Goal: Find specific page/section: Find specific page/section

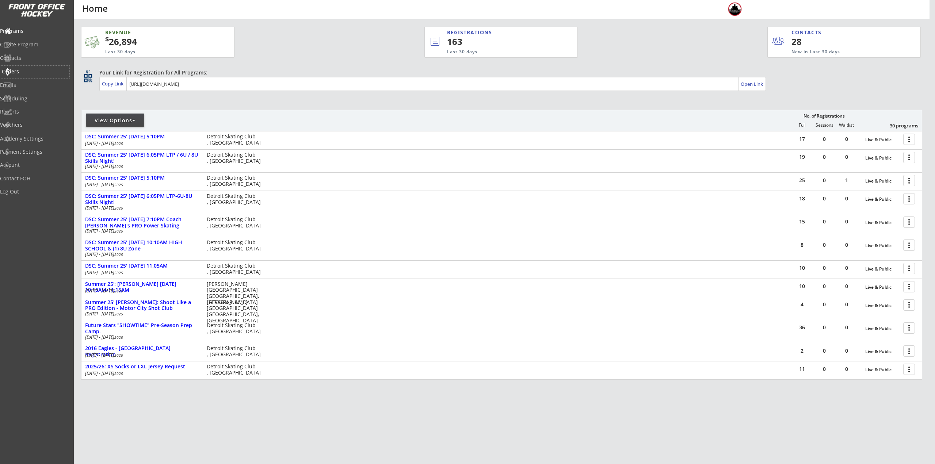
click at [27, 71] on div "Orders" at bounding box center [35, 71] width 66 height 5
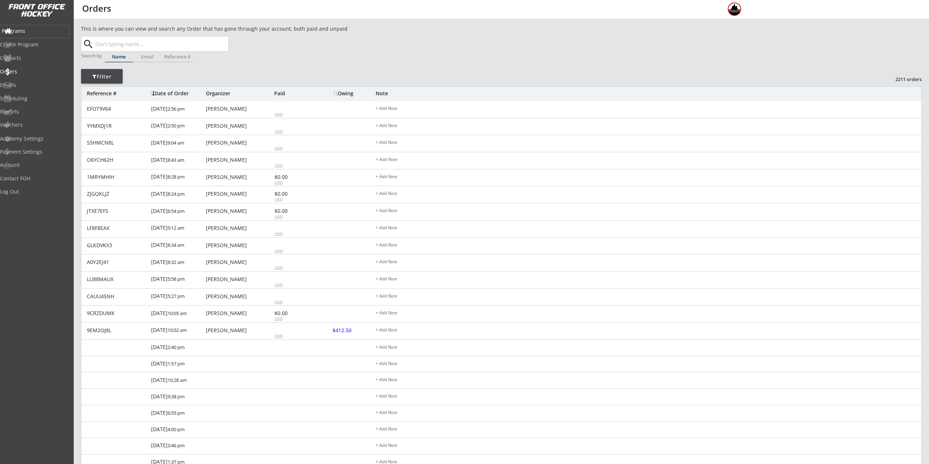
click at [35, 37] on div "Programs" at bounding box center [34, 31] width 69 height 13
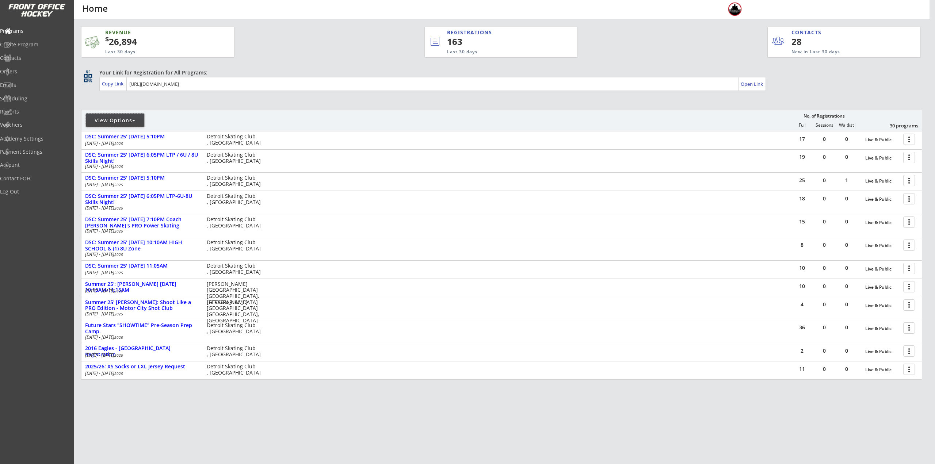
click at [125, 121] on div "View Options" at bounding box center [115, 120] width 58 height 7
select select ""Upcoming Programs""
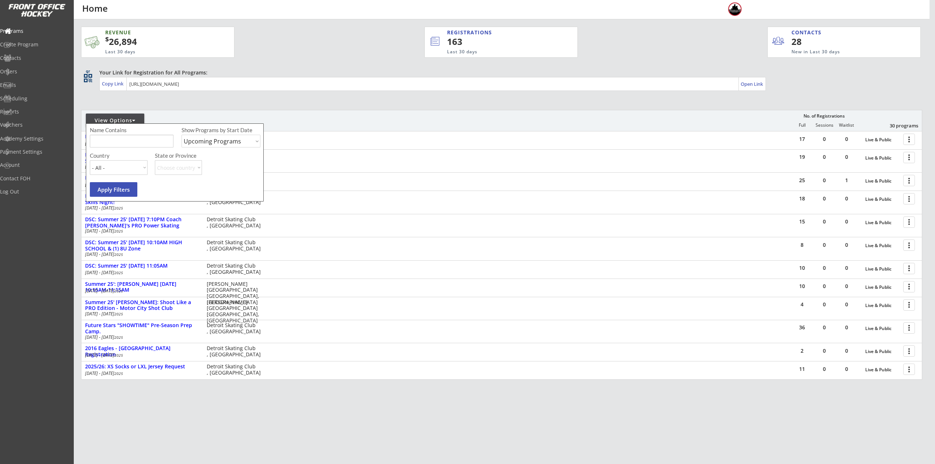
click at [132, 148] on div "Name Contains Show Programs by Start Date Upcoming Programs Past Programs Speci…" at bounding box center [176, 139] width 172 height 26
click at [134, 143] on input "input" at bounding box center [132, 141] width 84 height 13
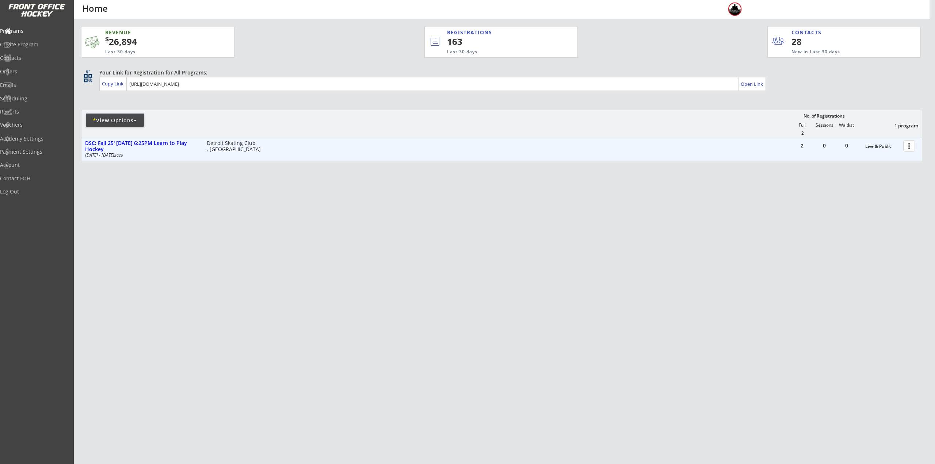
click at [910, 142] on div at bounding box center [910, 145] width 13 height 13
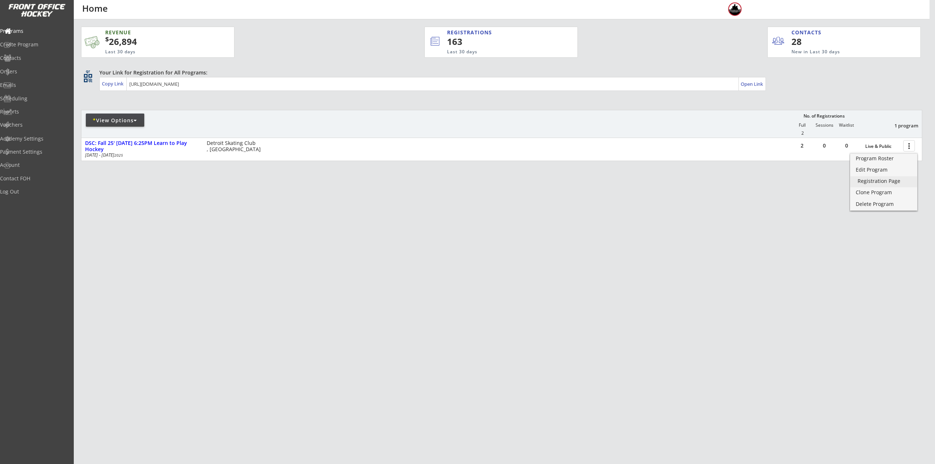
click at [883, 180] on div "Registration Page" at bounding box center [883, 181] width 52 height 5
click at [27, 67] on div "Orders" at bounding box center [34, 72] width 69 height 13
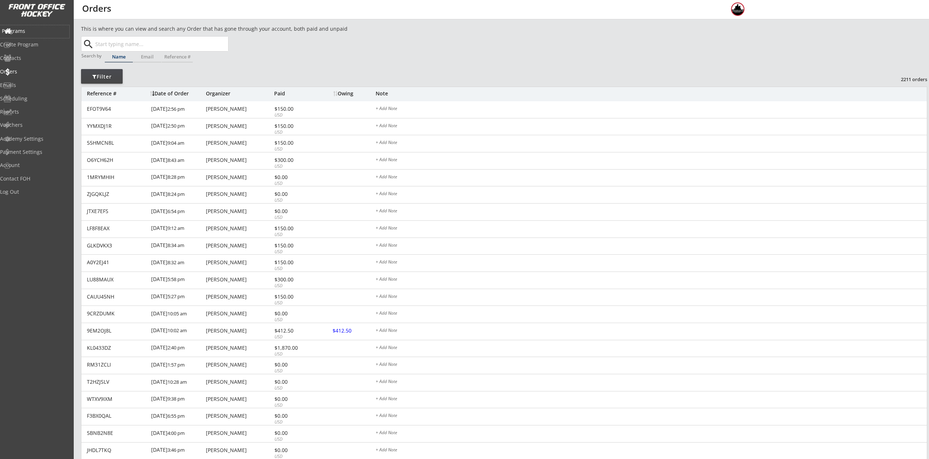
click at [26, 32] on div "Programs" at bounding box center [35, 30] width 66 height 5
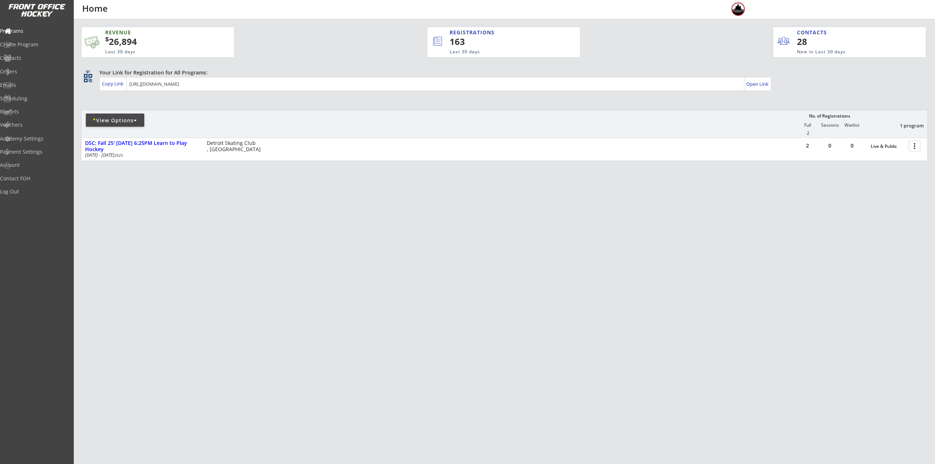
click at [103, 125] on div "* View Options" at bounding box center [115, 120] width 58 height 13
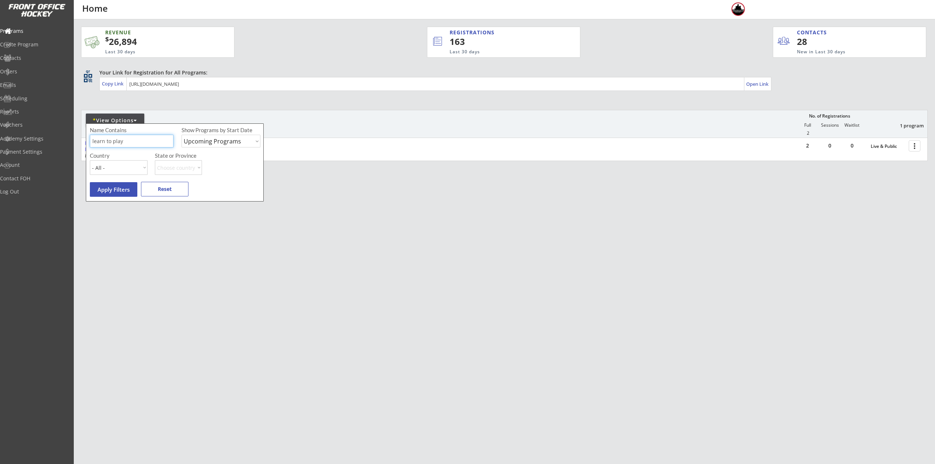
drag, startPoint x: 117, startPoint y: 140, endPoint x: 145, endPoint y: 143, distance: 27.9
click at [117, 140] on input "input" at bounding box center [132, 141] width 84 height 13
drag, startPoint x: 159, startPoint y: 144, endPoint x: 99, endPoint y: 144, distance: 60.6
click at [99, 144] on input "input" at bounding box center [132, 141] width 84 height 13
type input "l"
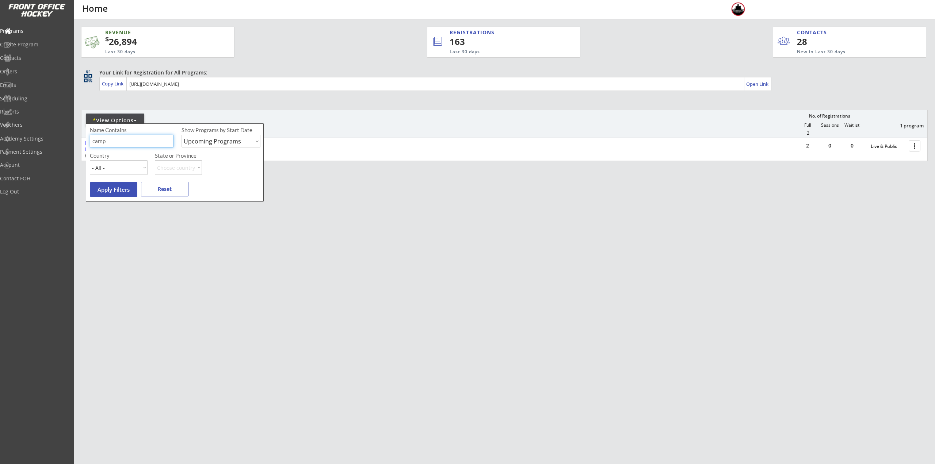
type input "camp"
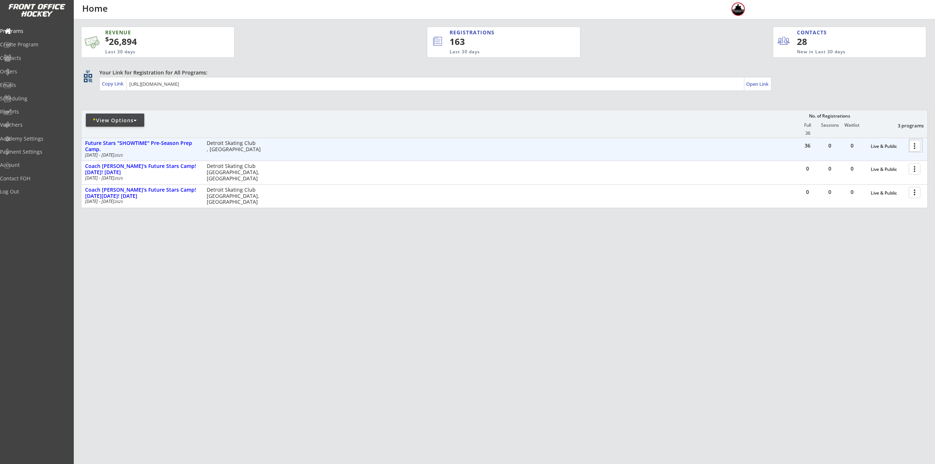
click at [913, 148] on div at bounding box center [915, 145] width 13 height 13
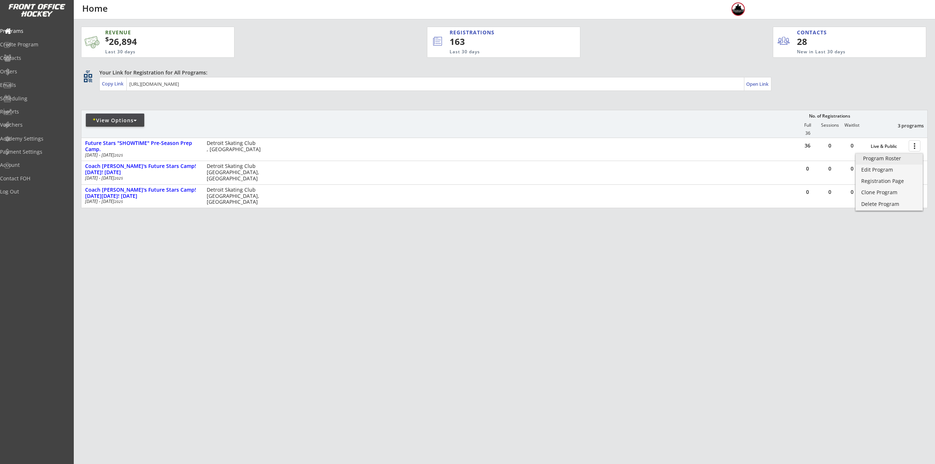
click at [905, 160] on div "Program Roster" at bounding box center [889, 158] width 52 height 5
